Goal: Task Accomplishment & Management: Use online tool/utility

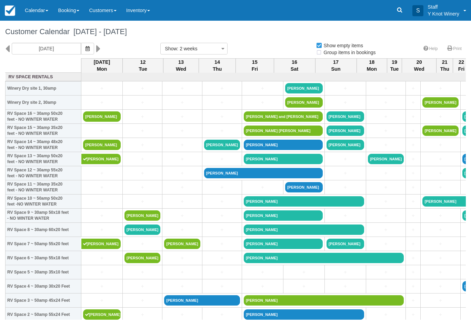
select select
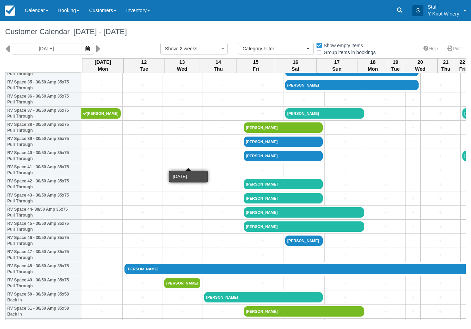
scroll to position [512, 0]
click at [81, 54] on button "button" at bounding box center [87, 49] width 13 height 12
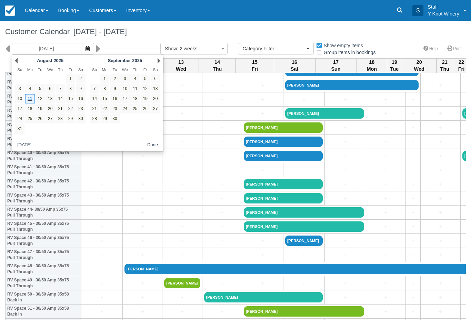
click at [86, 49] on icon "button" at bounding box center [88, 48] width 4 height 5
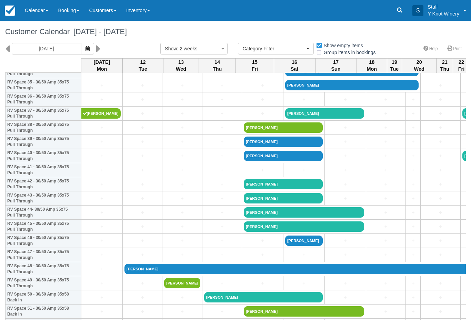
click at [86, 47] on icon "button" at bounding box center [88, 48] width 4 height 5
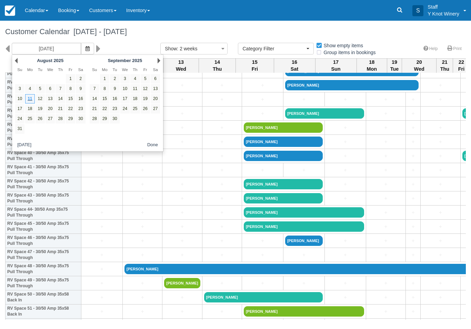
click at [69, 120] on link "29" at bounding box center [70, 118] width 9 height 9
type input "08/29/25"
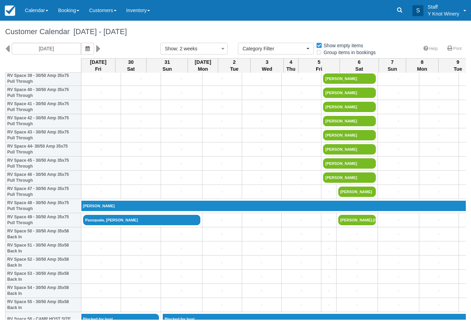
scroll to position [576, 0]
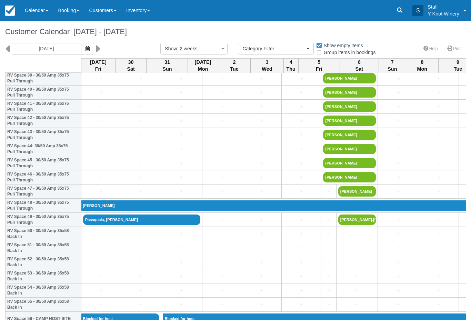
click at [41, 13] on link "Calendar" at bounding box center [36, 10] width 33 height 21
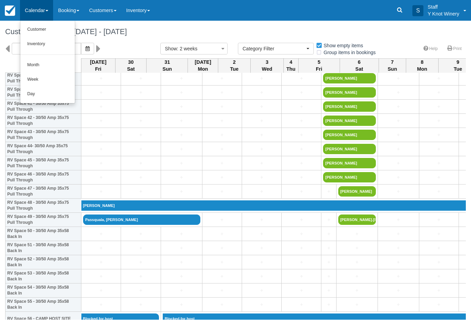
click at [35, 30] on link "Customer" at bounding box center [47, 29] width 54 height 14
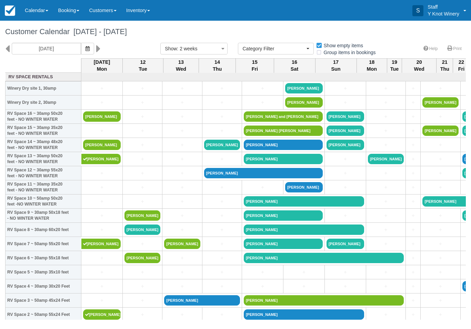
select select
click at [100, 122] on link "[PERSON_NAME]" at bounding box center [102, 116] width 38 height 10
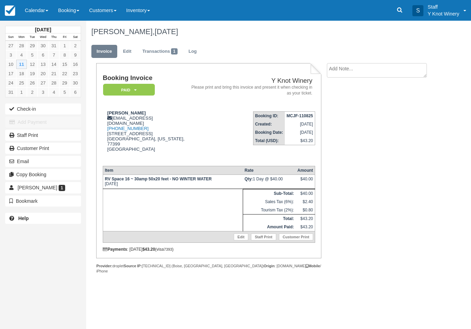
click at [24, 105] on button "Check-in" at bounding box center [43, 108] width 76 height 11
